Goal: Task Accomplishment & Management: Manage account settings

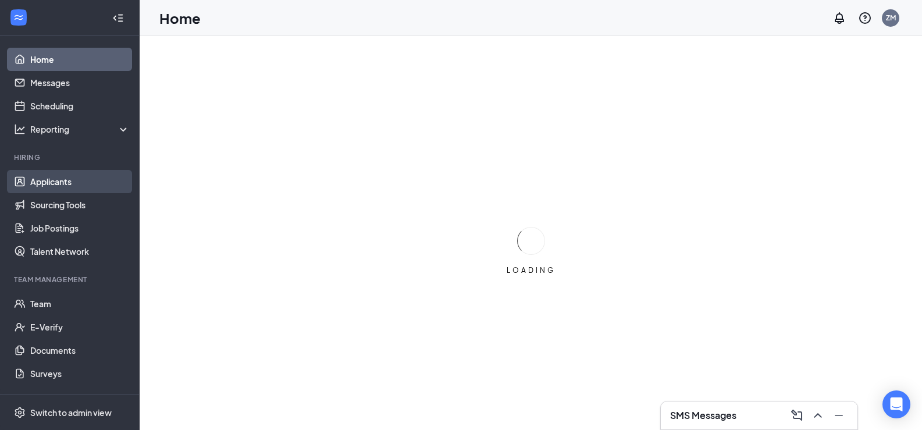
click at [69, 185] on link "Applicants" at bounding box center [79, 181] width 99 height 23
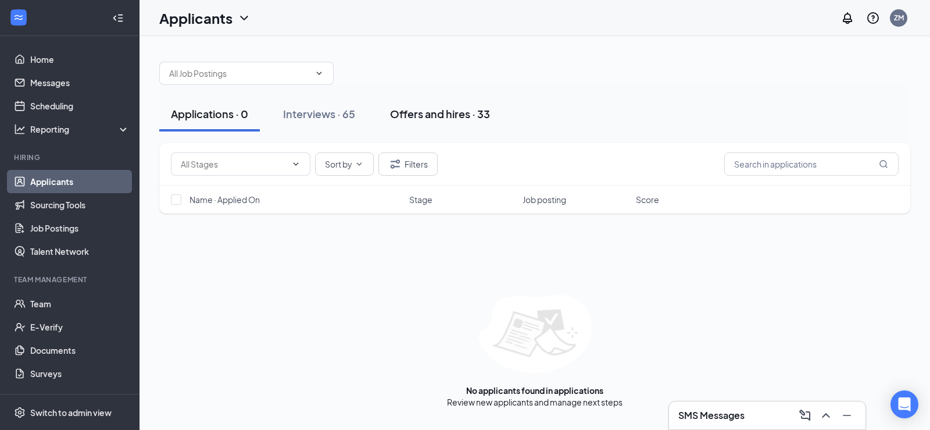
click at [413, 113] on div "Offers and hires · 33" at bounding box center [440, 113] width 100 height 15
